Goal: Task Accomplishment & Management: Manage account settings

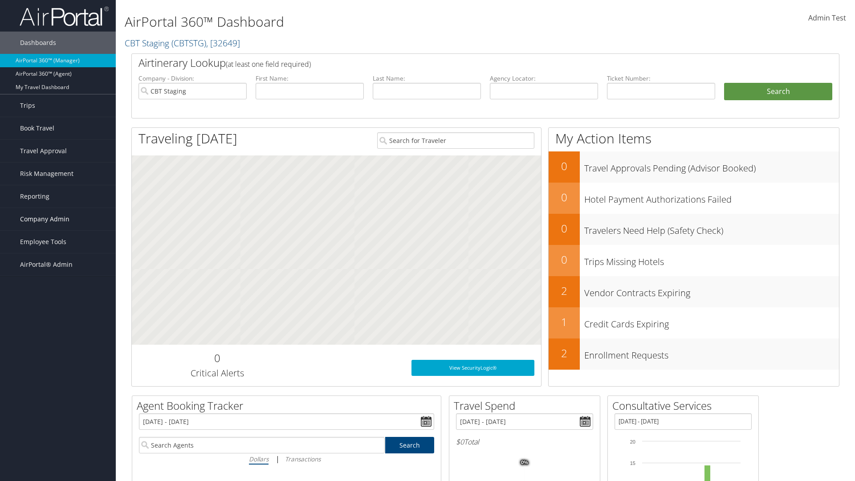
click at [58, 219] on span "Company Admin" at bounding box center [44, 219] width 49 height 22
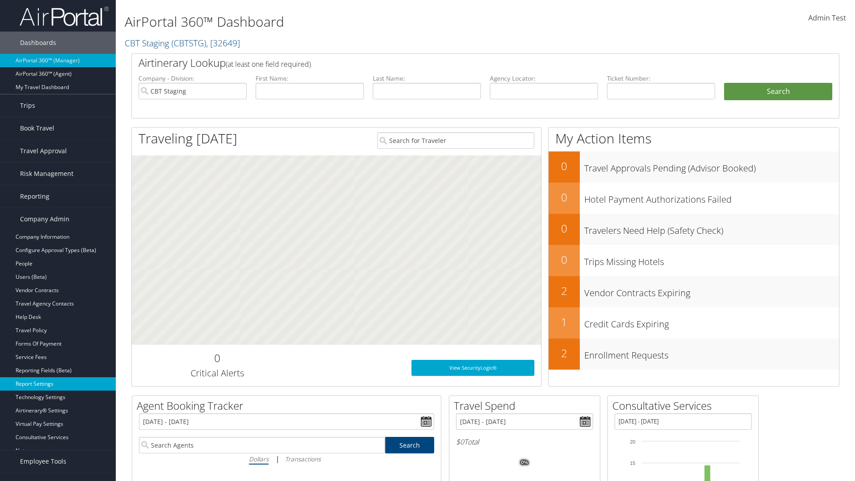
scroll to position [4, 0]
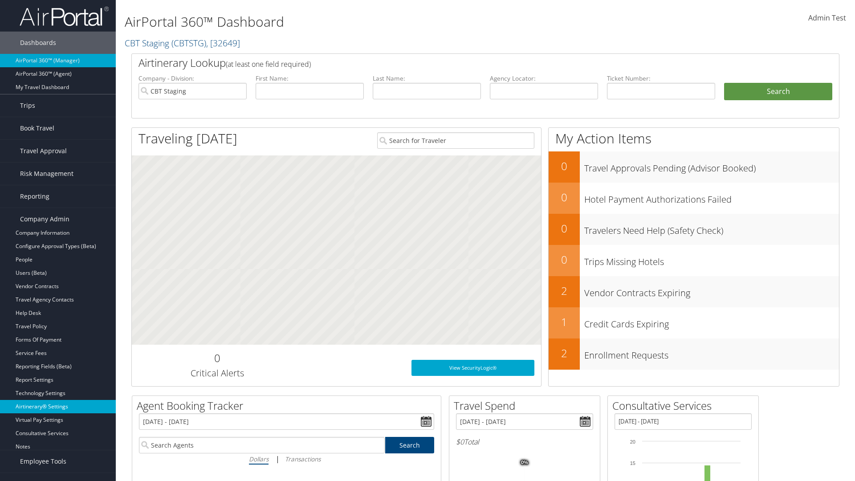
click at [58, 400] on link "Airtinerary® Settings" at bounding box center [58, 406] width 116 height 13
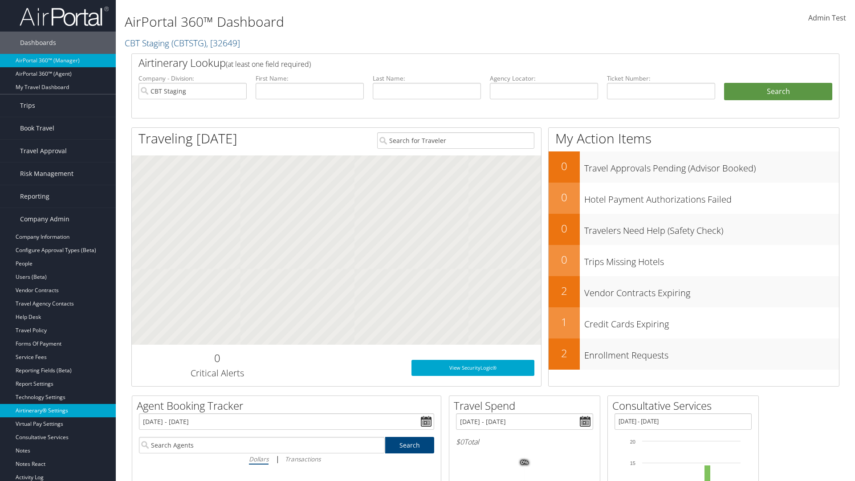
scroll to position [170, 0]
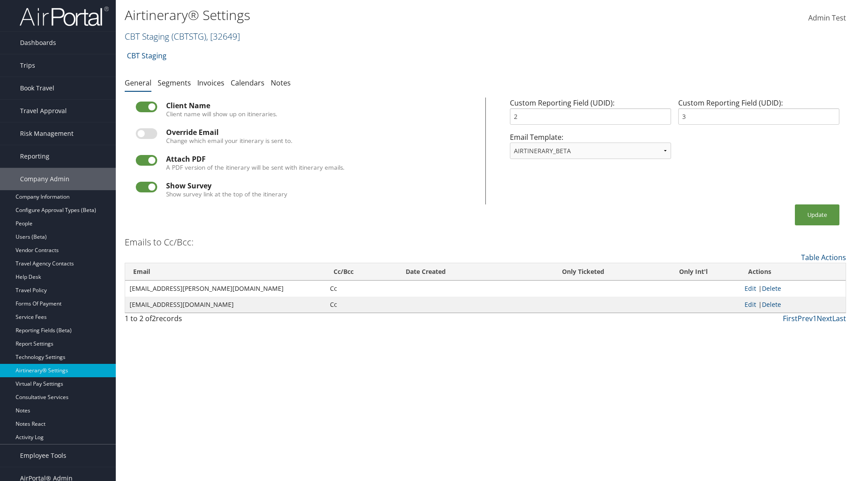
click at [147, 36] on link "CBT Staging ( CBTSTG ) , [ 32649 ]" at bounding box center [182, 36] width 115 height 12
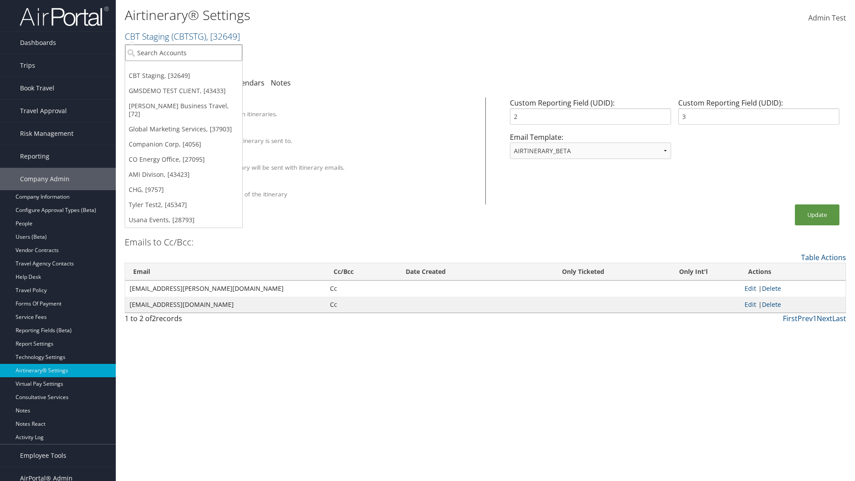
click at [183, 53] on input "search" at bounding box center [183, 53] width 117 height 16
type input "Global Marketing Services"
click at [192, 69] on div "Global Marketing Services (301946), [37903]" at bounding box center [191, 69] width 143 height 8
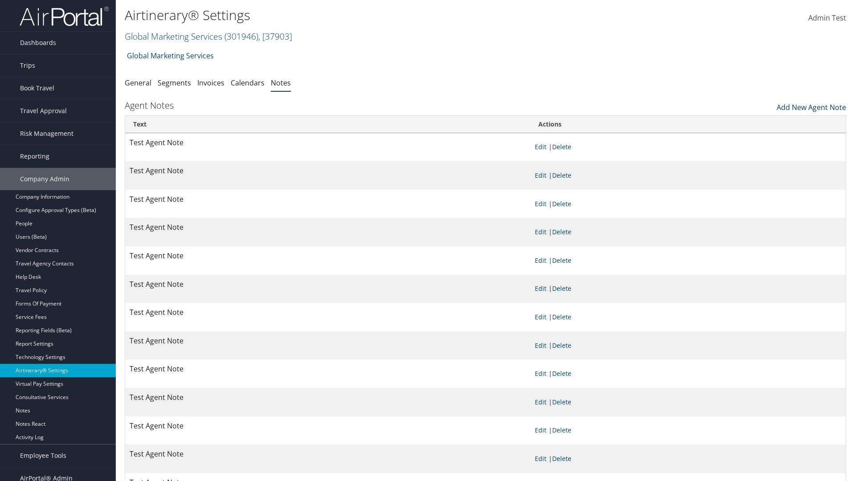
click at [811, 105] on link "Add New Agent Note" at bounding box center [811, 105] width 69 height 15
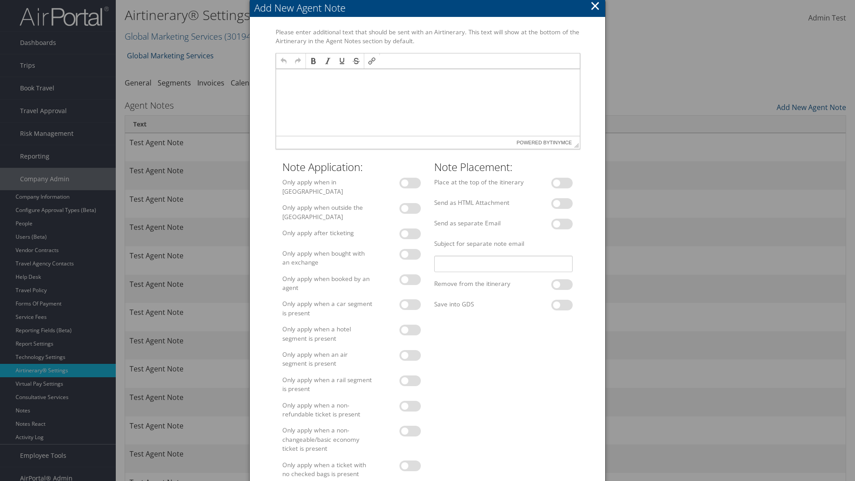
click at [427, 77] on p at bounding box center [427, 77] width 297 height 7
